Goal: Task Accomplishment & Management: Complete application form

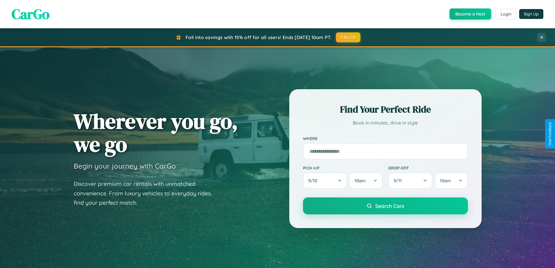
scroll to position [401, 0]
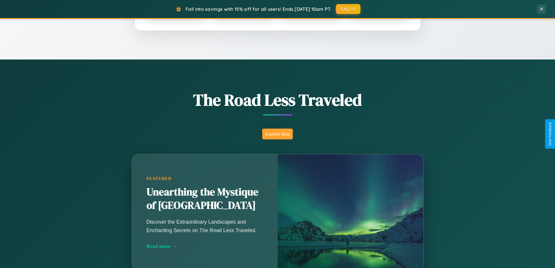
click at [277, 134] on button "Explore Blog" at bounding box center [277, 133] width 31 height 11
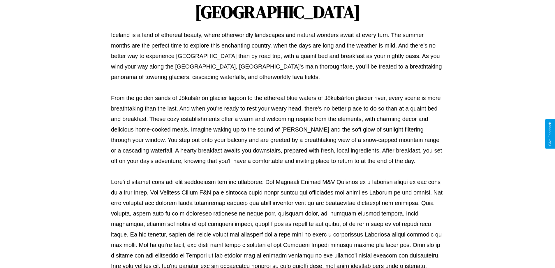
scroll to position [188, 0]
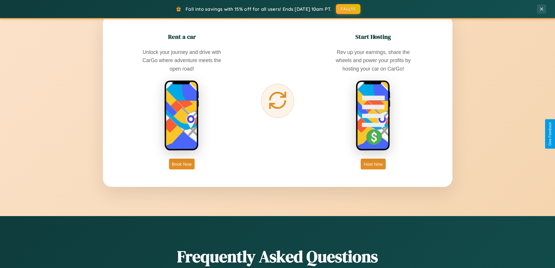
scroll to position [936, 0]
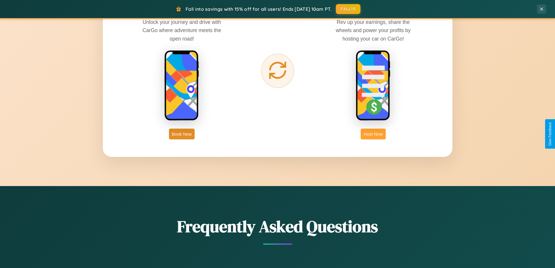
click at [373, 134] on button "Host Now" at bounding box center [373, 133] width 25 height 11
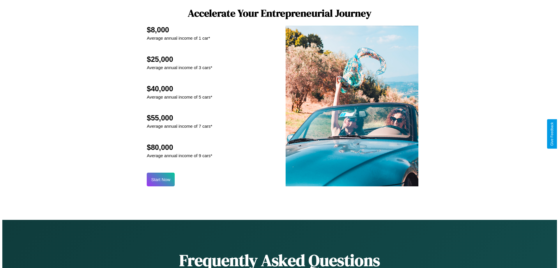
scroll to position [607, 0]
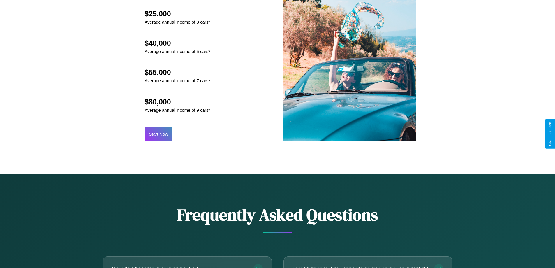
click at [158, 134] on button "Start Now" at bounding box center [158, 134] width 28 height 14
